Goal: Book appointment/travel/reservation

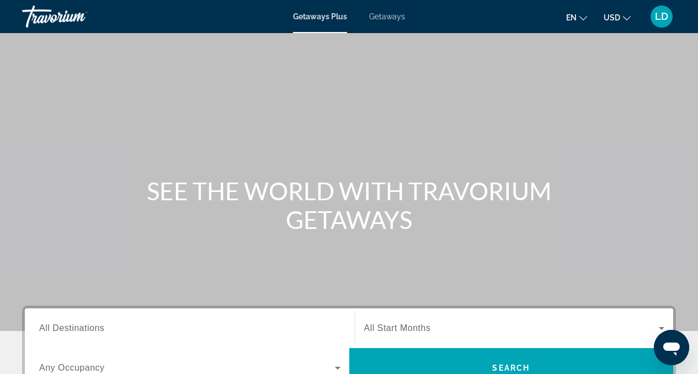
click at [391, 15] on span "Getaways" at bounding box center [387, 16] width 36 height 9
click at [318, 17] on span "Getaways Plus" at bounding box center [320, 16] width 54 height 9
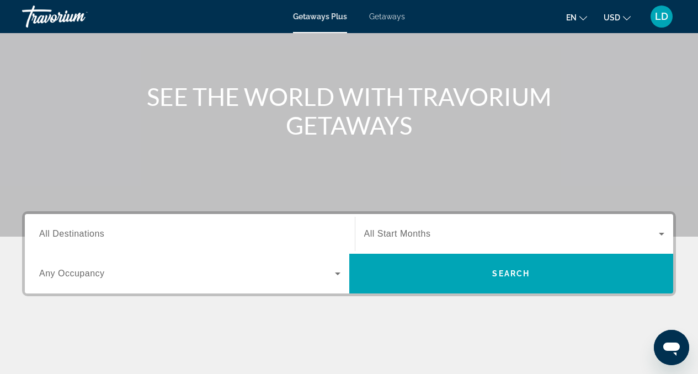
click at [116, 238] on input "Destination All Destinations" at bounding box center [189, 234] width 301 height 13
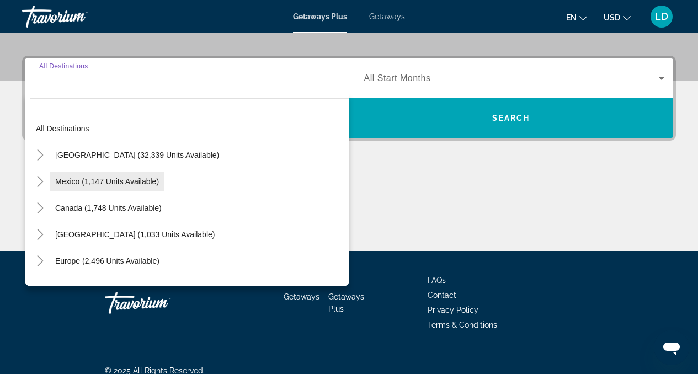
scroll to position [262, 0]
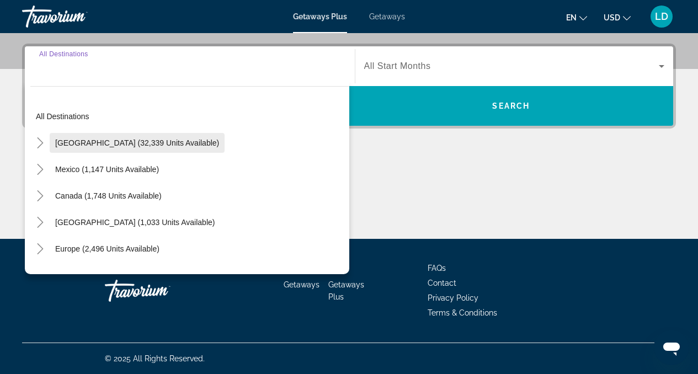
click at [71, 145] on span "[GEOGRAPHIC_DATA] (32,339 units available)" at bounding box center [137, 142] width 164 height 9
type input "**********"
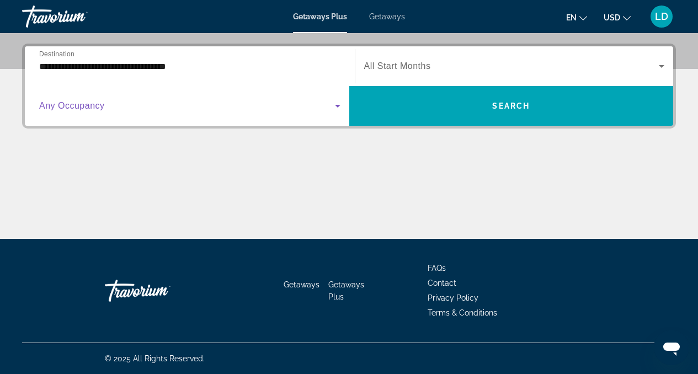
click at [119, 105] on span "Search widget" at bounding box center [187, 105] width 296 height 13
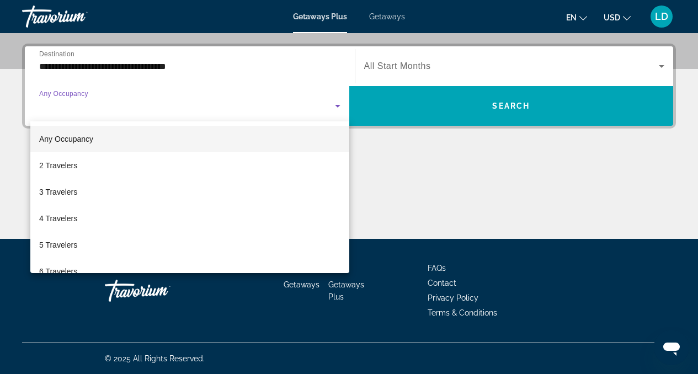
click at [198, 67] on div at bounding box center [349, 187] width 698 height 374
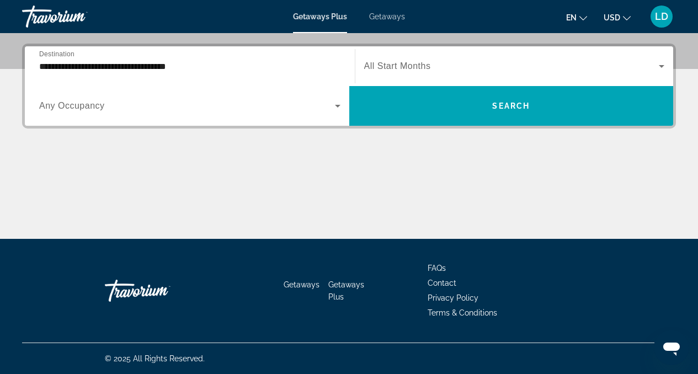
click at [421, 67] on span "All Start Months" at bounding box center [397, 65] width 67 height 9
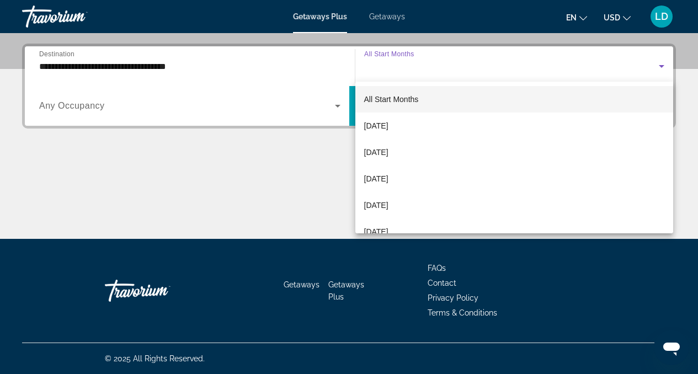
click at [129, 108] on div at bounding box center [349, 187] width 698 height 374
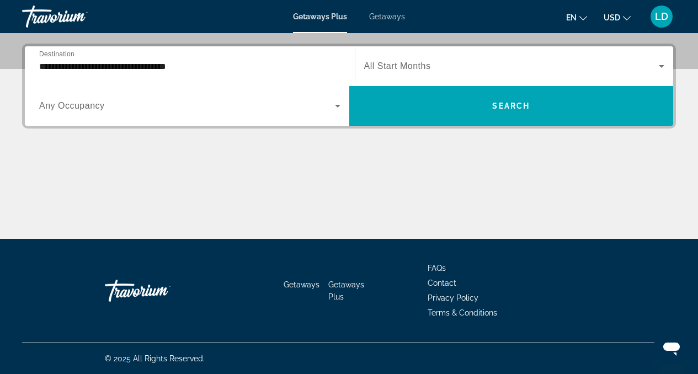
click at [77, 103] on span "Any Occupancy" at bounding box center [72, 105] width 66 height 9
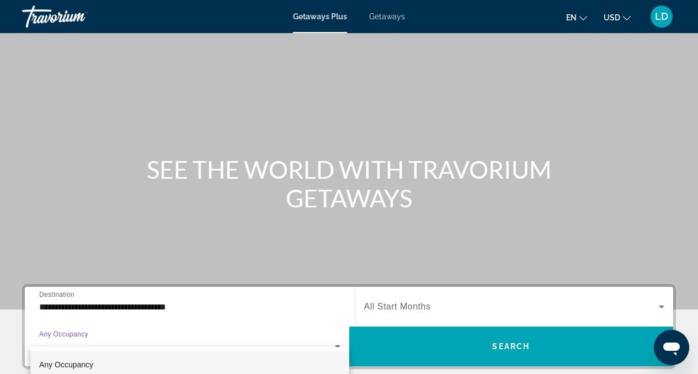
scroll to position [0, 0]
